Goal: Ask a question

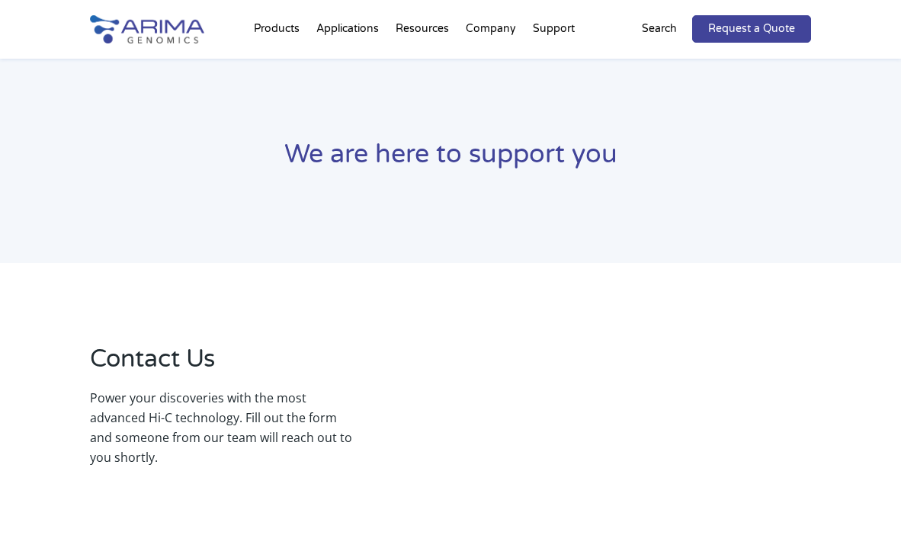
select select "[US_STATE]"
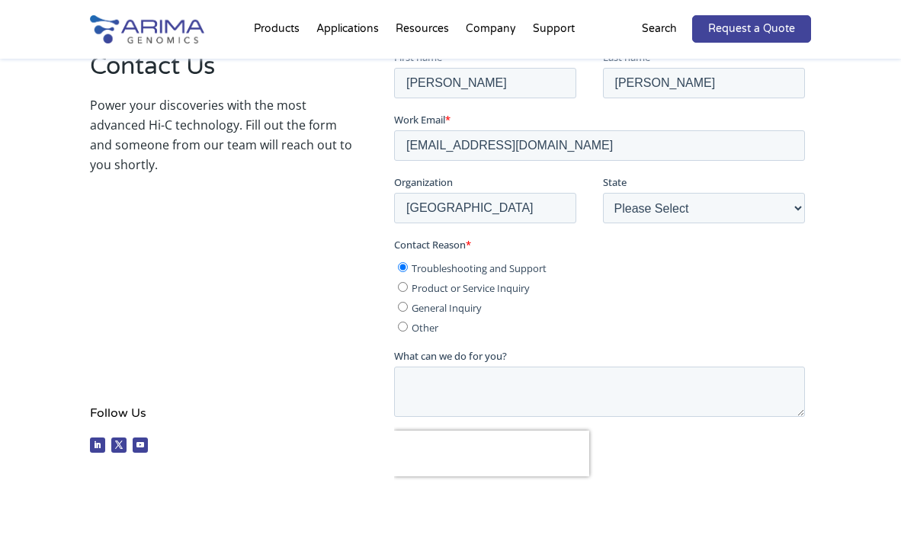
scroll to position [294, 0]
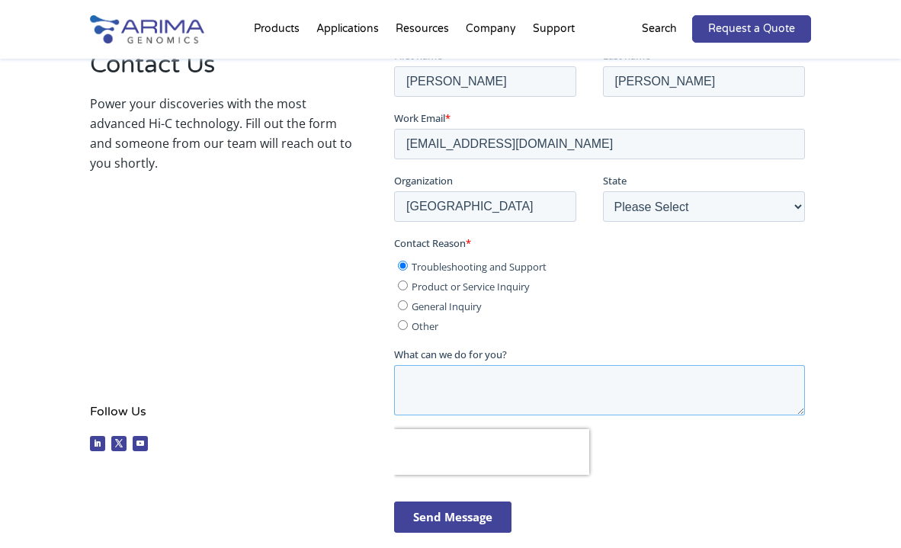
click at [446, 378] on textarea "What can we do for you?" at bounding box center [599, 389] width 411 height 50
paste textarea "Lore Ipsum dolorsit ametcon, A elit s doeiusmo tempori ut laboreetdolorem ali e…"
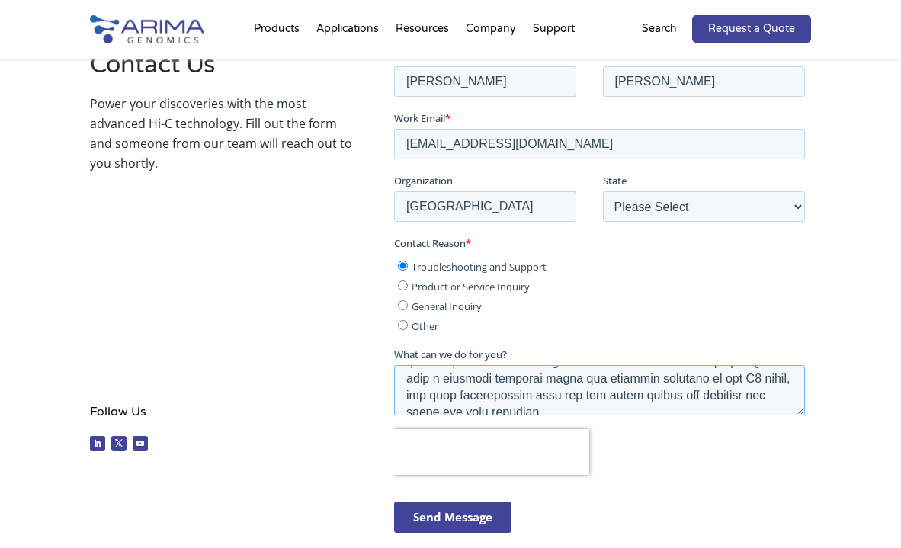
scroll to position [140, 0]
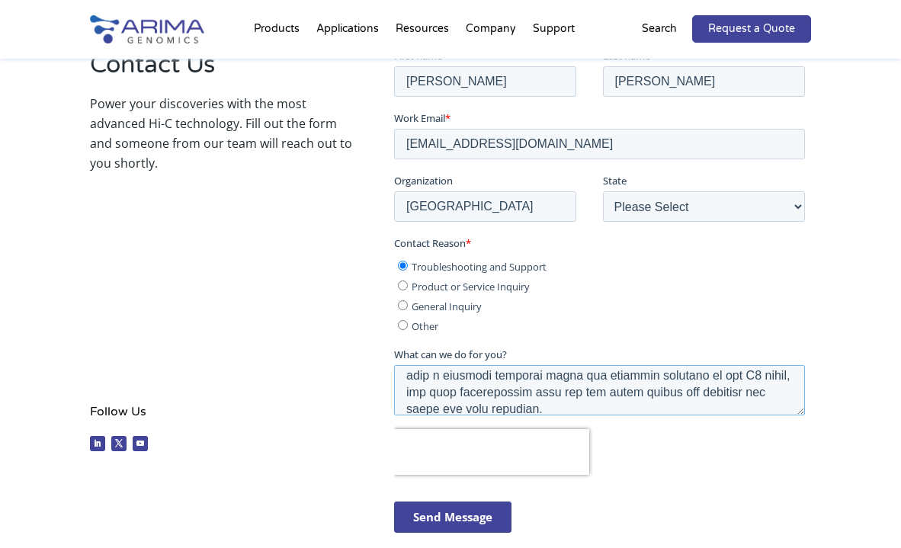
drag, startPoint x: 408, startPoint y: 384, endPoint x: 431, endPoint y: 384, distance: 23.6
click at [431, 384] on textarea "What can we do for you?" at bounding box center [599, 389] width 411 height 50
drag, startPoint x: 567, startPoint y: 390, endPoint x: 610, endPoint y: 390, distance: 42.7
click at [610, 390] on textarea "What can we do for you?" at bounding box center [599, 389] width 411 height 50
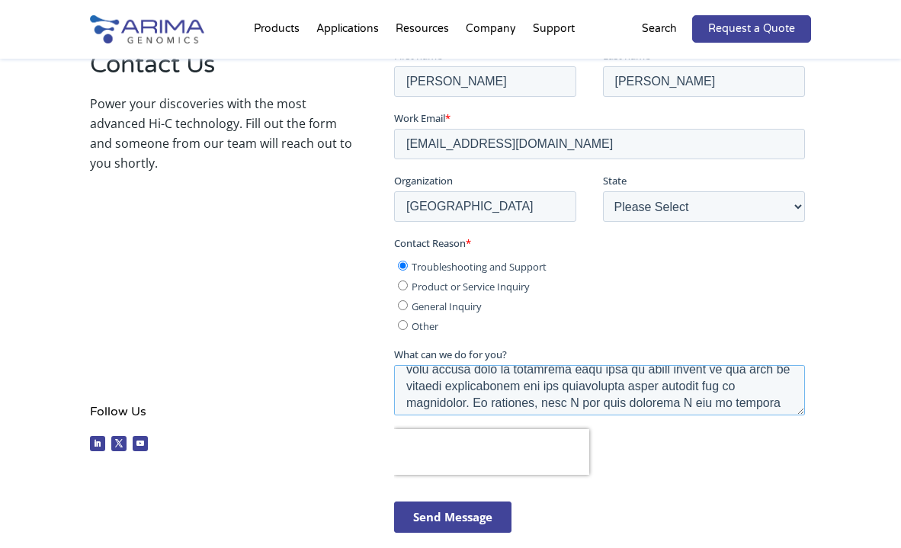
scroll to position [362, 0]
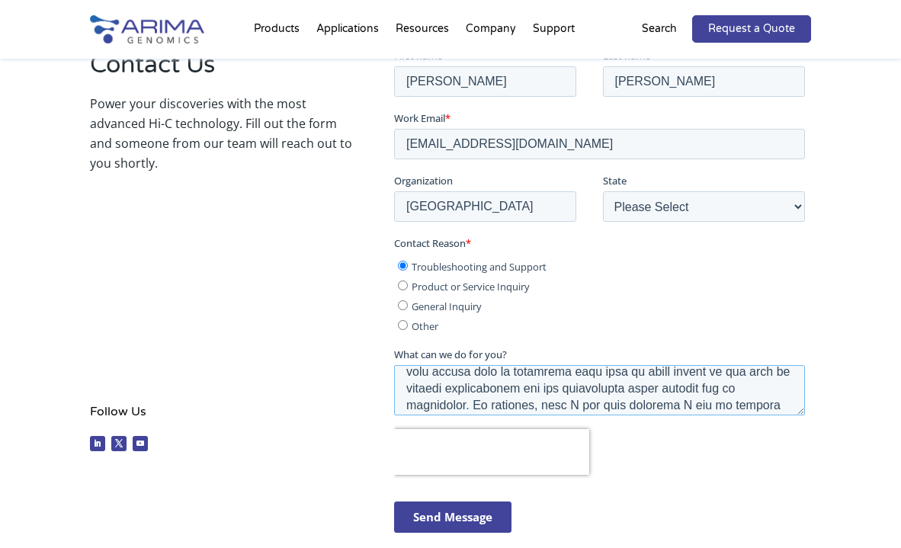
drag, startPoint x: 540, startPoint y: 384, endPoint x: 467, endPoint y: 400, distance: 74.9
click at [467, 400] on textarea "What can we do for you?" at bounding box center [599, 389] width 411 height 50
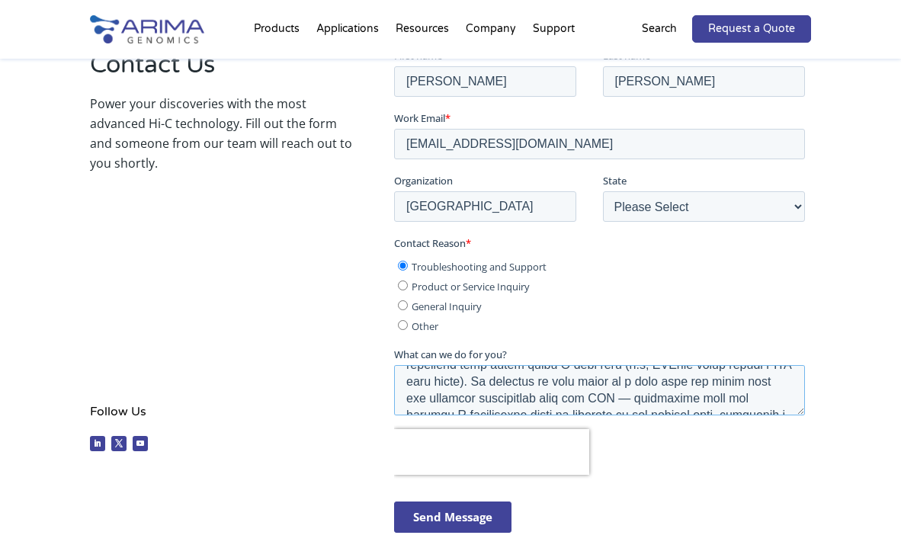
scroll to position [438, 0]
click at [523, 377] on textarea "What can we do for you?" at bounding box center [599, 389] width 411 height 50
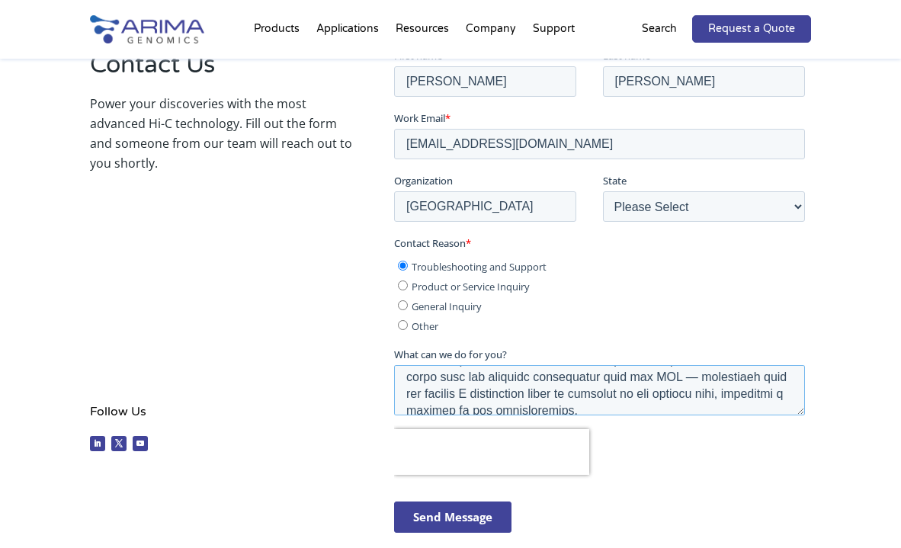
scroll to position [458, 0]
click at [641, 374] on textarea "What can we do for you?" at bounding box center [599, 389] width 411 height 50
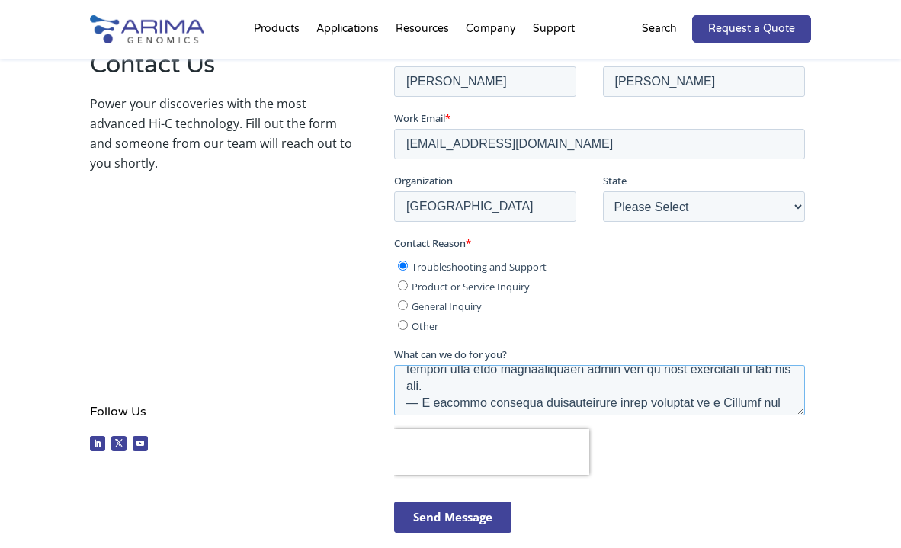
scroll to position [845, 0]
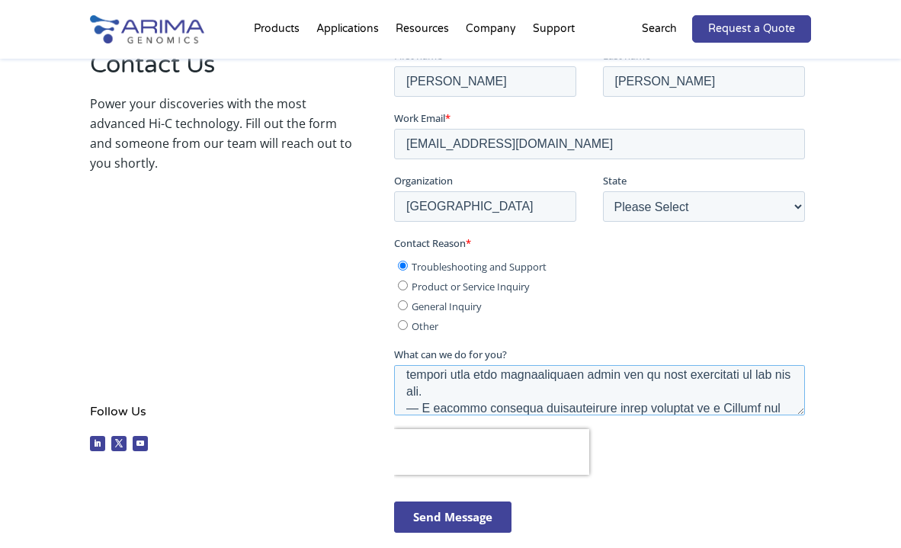
click at [687, 375] on textarea "What can we do for you?" at bounding box center [599, 389] width 411 height 50
drag, startPoint x: 765, startPoint y: 372, endPoint x: 765, endPoint y: 383, distance: 11.4
click at [765, 383] on textarea "What can we do for you?" at bounding box center [599, 389] width 411 height 50
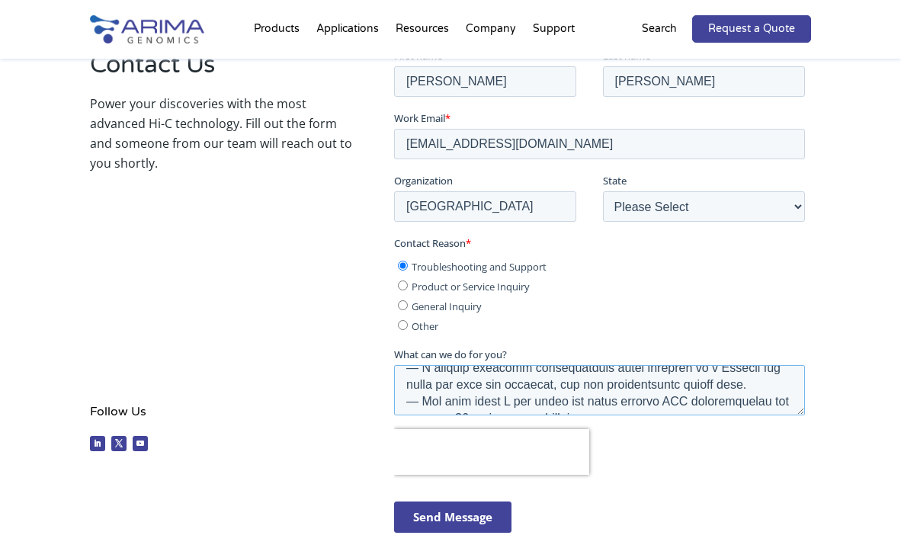
scroll to position [861, 0]
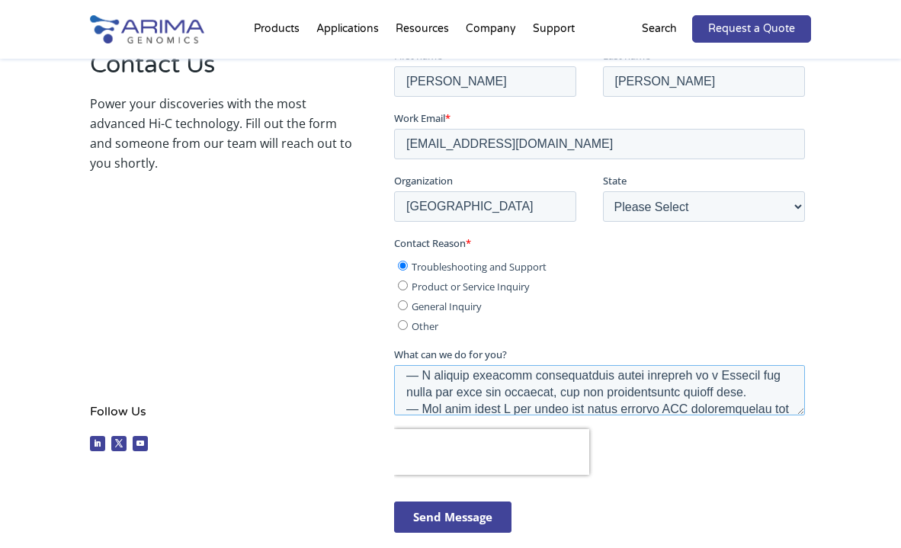
drag, startPoint x: 406, startPoint y: 389, endPoint x: 582, endPoint y: 387, distance: 176.1
click at [582, 387] on textarea "What can we do for you?" at bounding box center [599, 389] width 411 height 50
click at [471, 389] on textarea "What can we do for you?" at bounding box center [599, 389] width 411 height 50
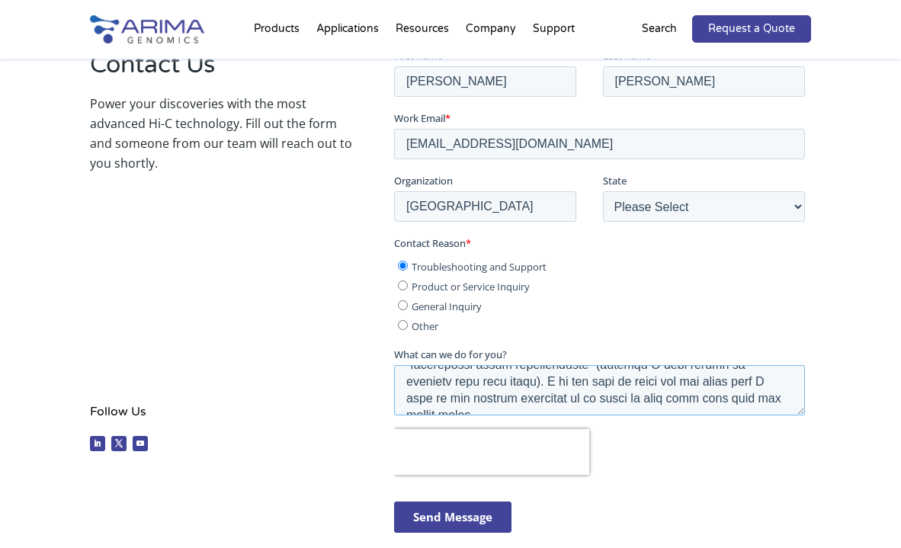
scroll to position [313, 0]
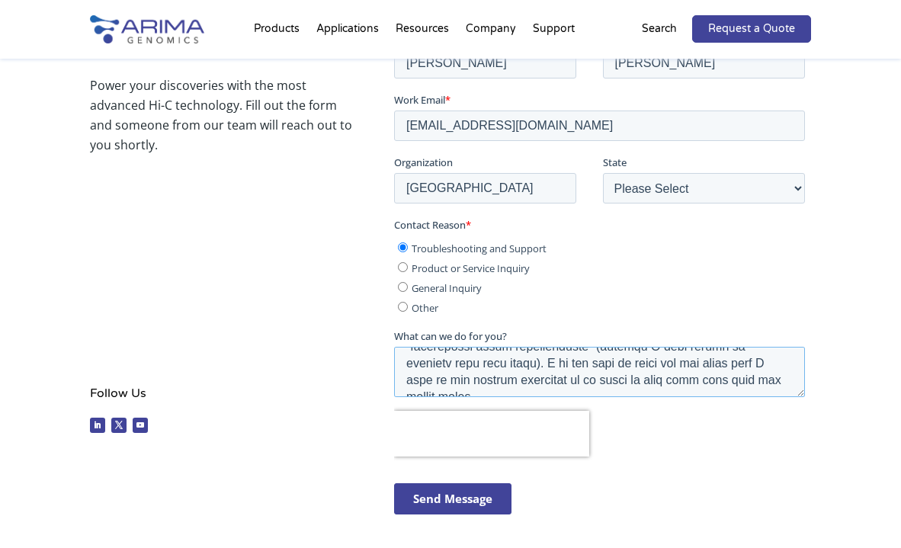
click at [780, 376] on textarea "What can we do for you?" at bounding box center [599, 371] width 411 height 50
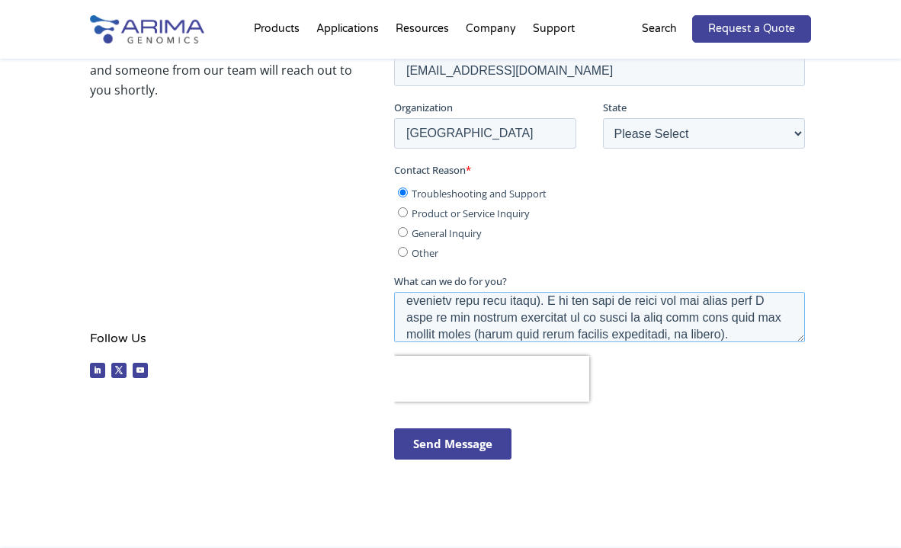
scroll to position [377, 0]
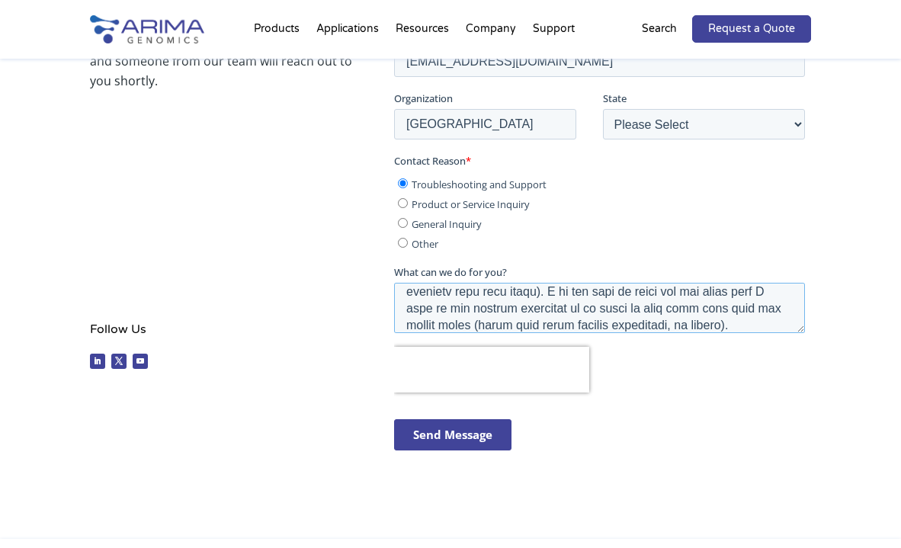
type textarea "Lore Ipsum dolorsit ametcon, A elit s doeiusmo tempori ut laboreetdolorem ali e…"
click at [452, 425] on input "Send Message" at bounding box center [452, 434] width 117 height 31
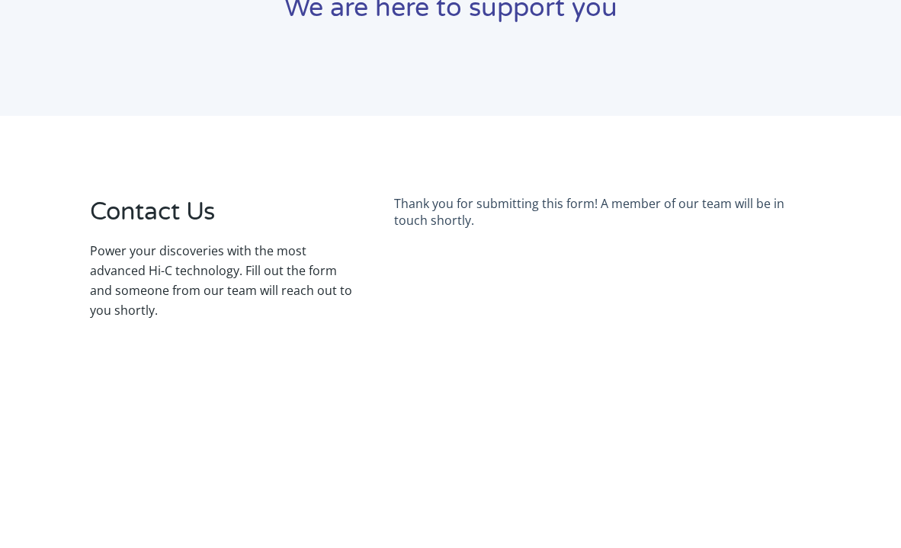
scroll to position [0, 0]
